Goal: Communication & Community: Answer question/provide support

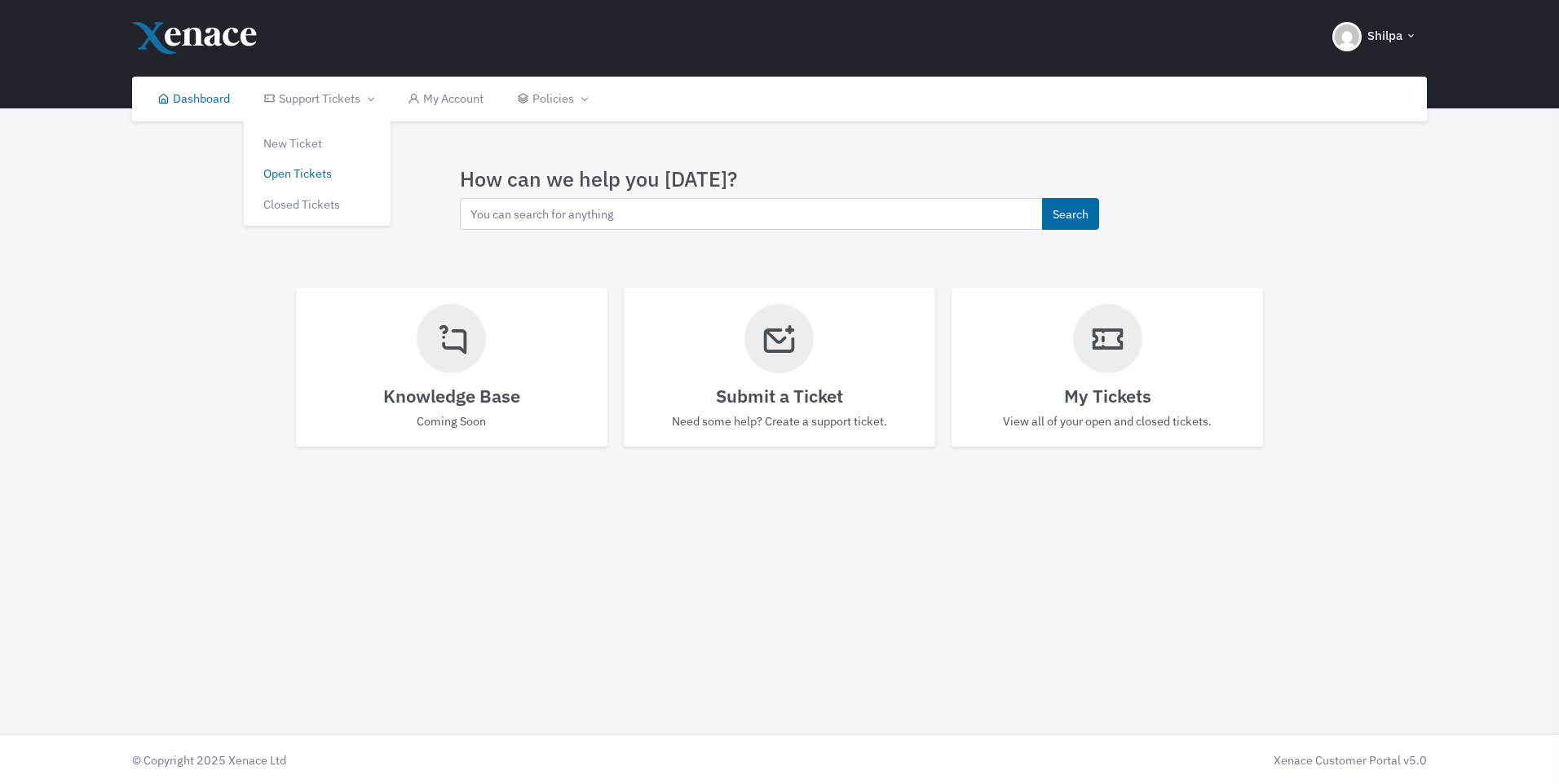
click at [288, 179] on link "Open Tickets" at bounding box center [317, 174] width 147 height 31
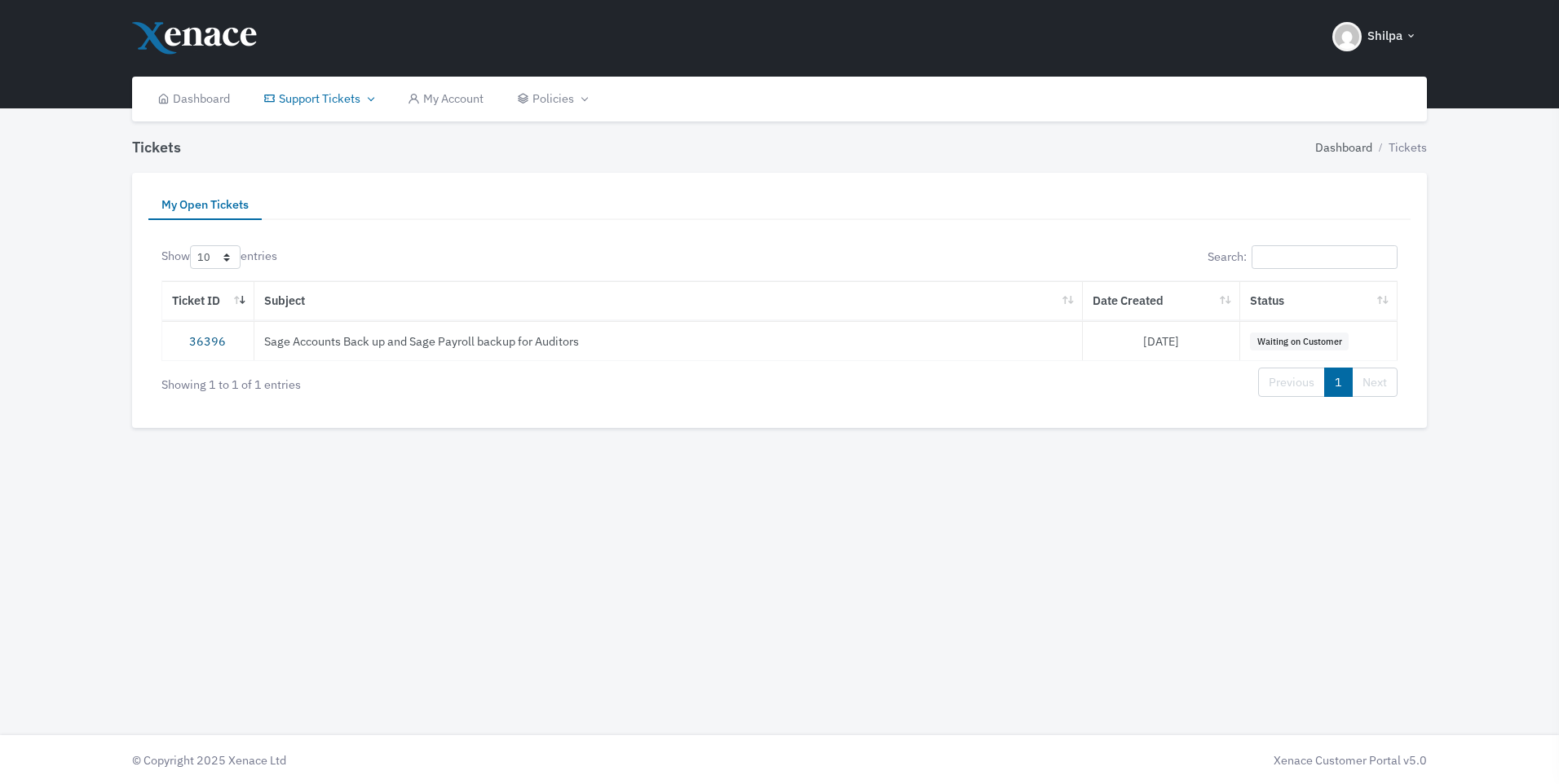
click at [205, 342] on link "36396" at bounding box center [207, 341] width 37 height 15
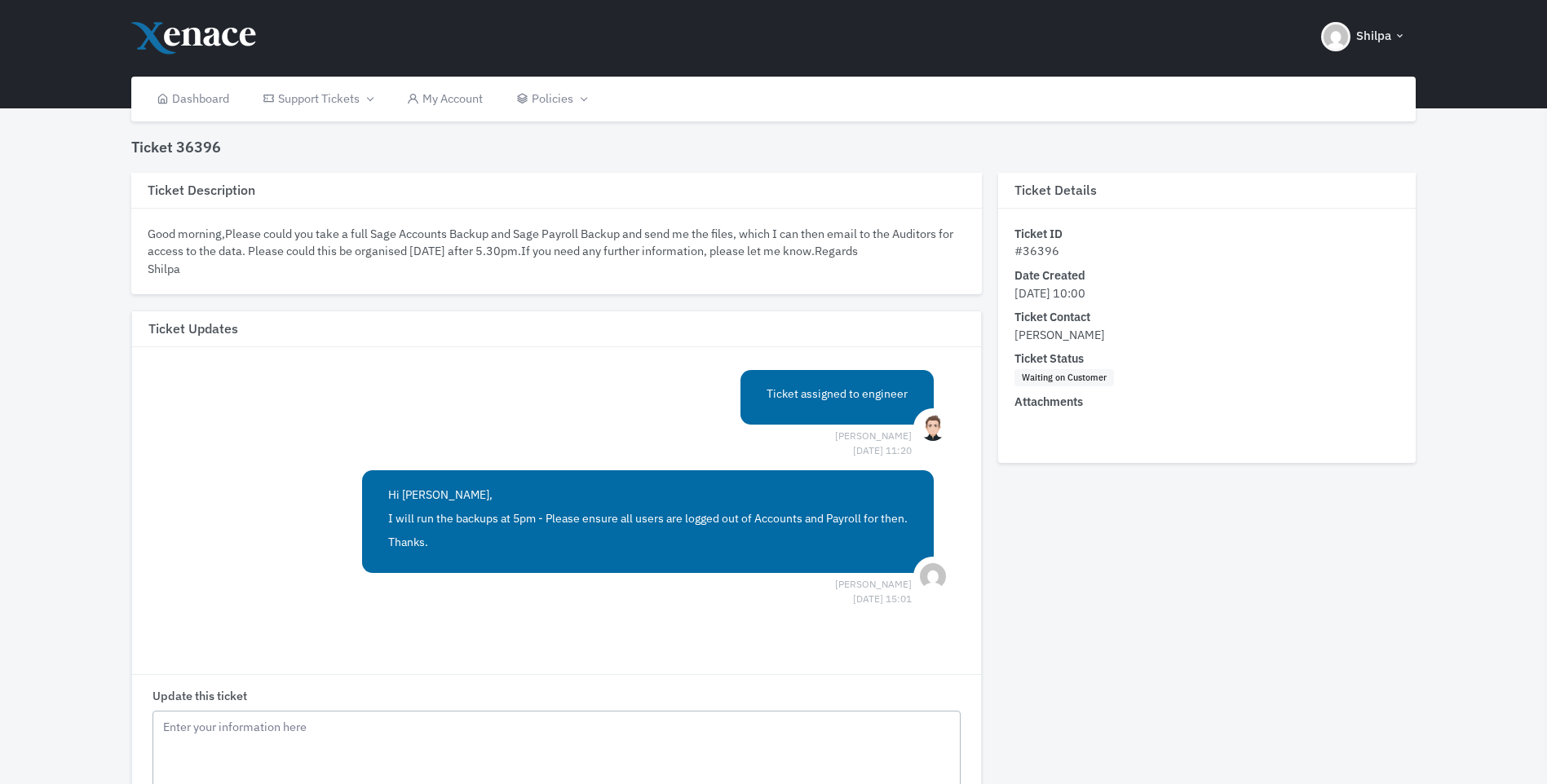
click at [298, 731] on textarea "Update this ticket" at bounding box center [557, 788] width 809 height 155
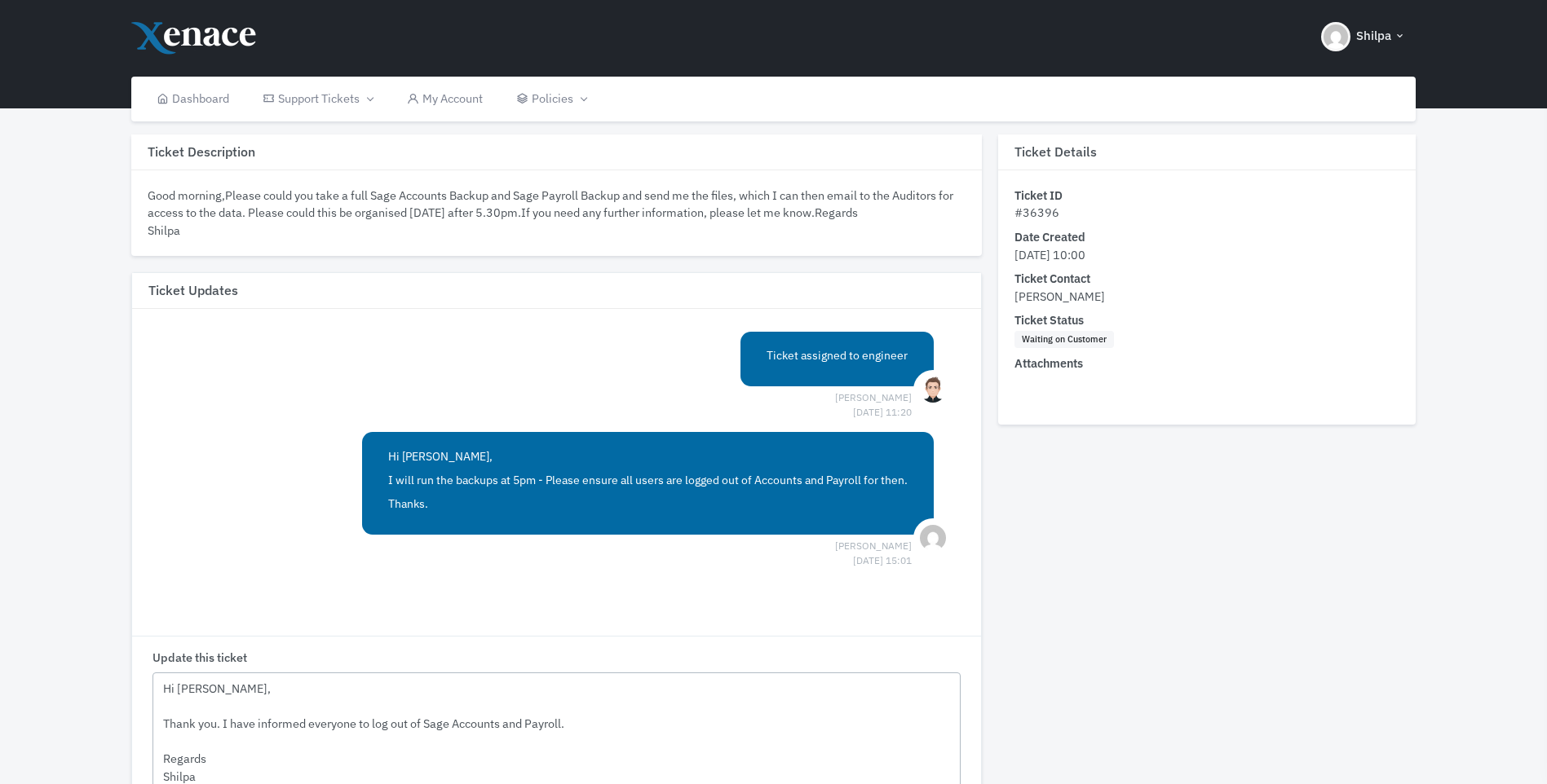
scroll to position [201, 0]
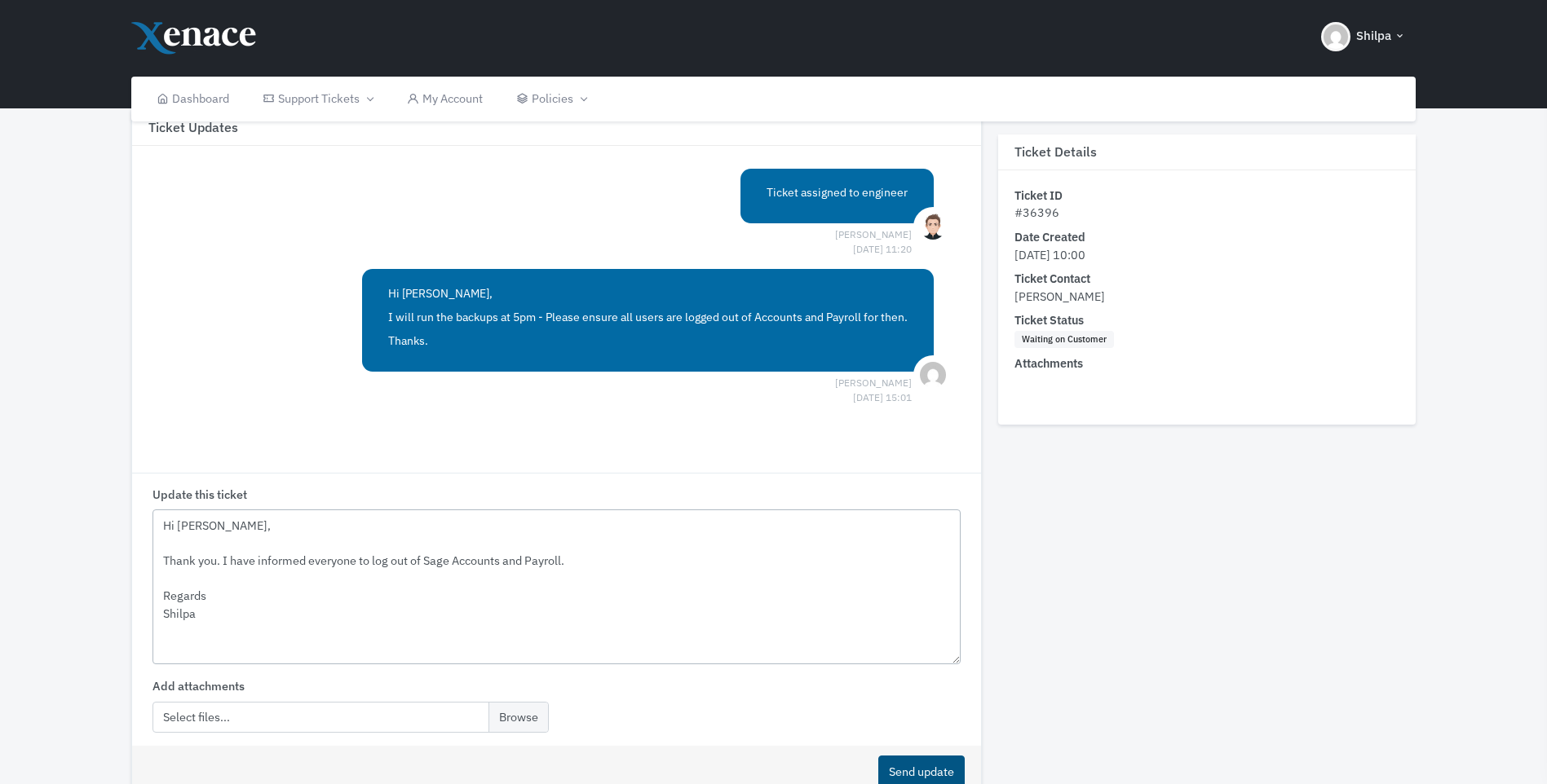
type textarea "Hi [PERSON_NAME], Thank you. I have informed everyone to log out of Sage Accoun…"
click at [920, 775] on button "Send update" at bounding box center [921, 771] width 86 height 32
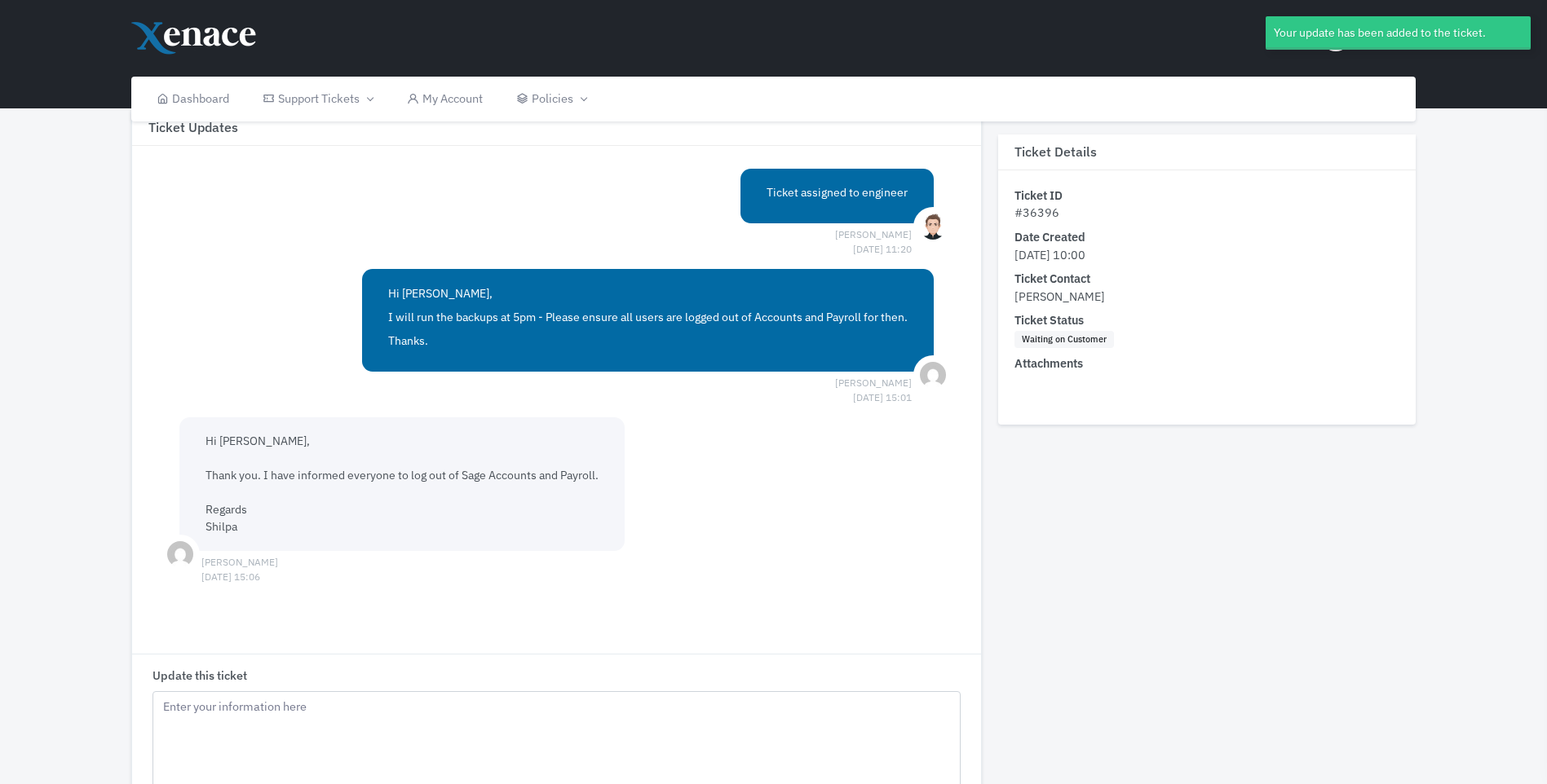
click at [1339, 49] on div at bounding box center [1398, 48] width 265 height 3
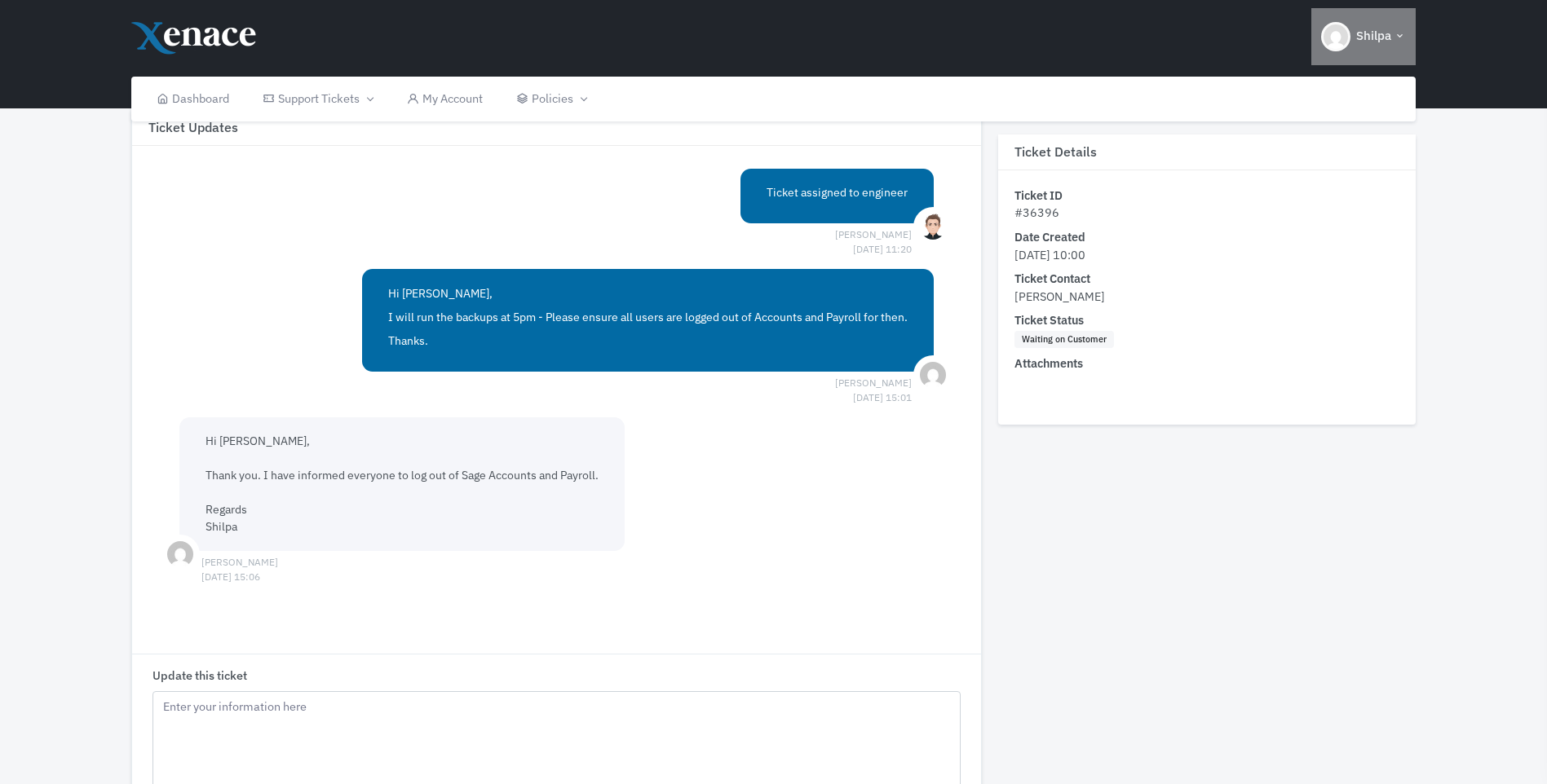
click at [1339, 49] on img "button" at bounding box center [1336, 37] width 29 height 29
click at [1342, 122] on span "Sign out" at bounding box center [1346, 118] width 43 height 15
